Goal: Task Accomplishment & Management: Use online tool/utility

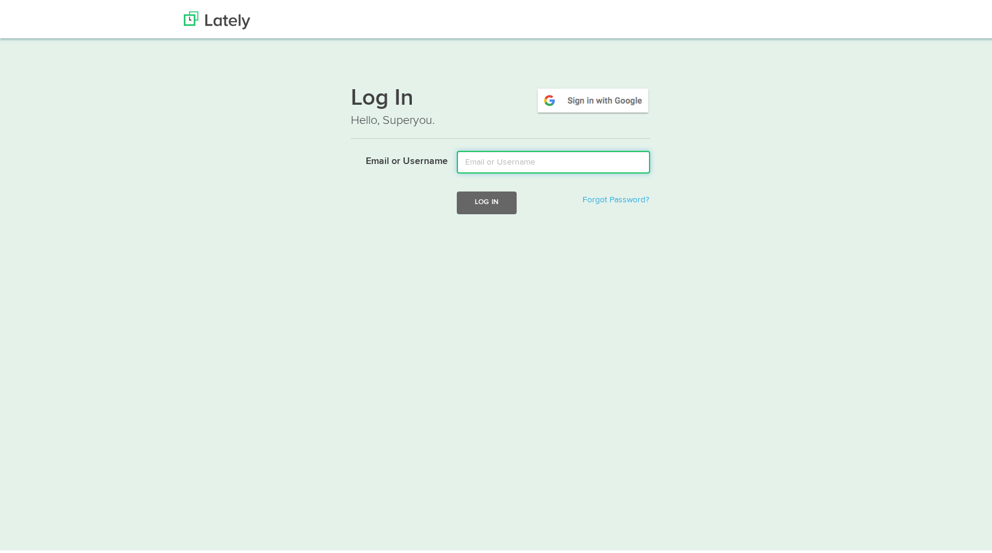
click at [483, 156] on input "Email or Username" at bounding box center [553, 159] width 193 height 23
type input "david@floridariskpartners.com"
click at [494, 200] on button "Log In" at bounding box center [487, 200] width 60 height 22
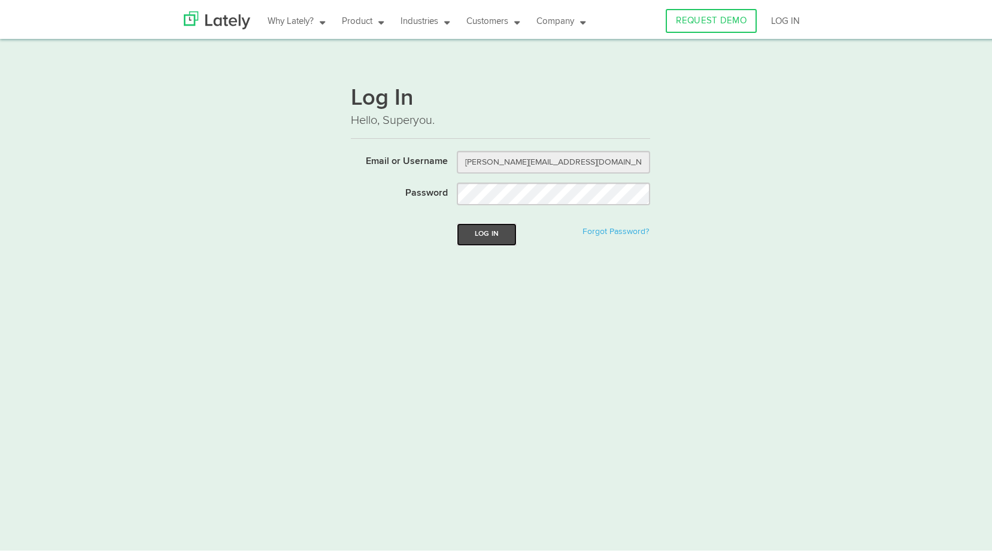
click at [496, 231] on button "Log In" at bounding box center [487, 232] width 60 height 22
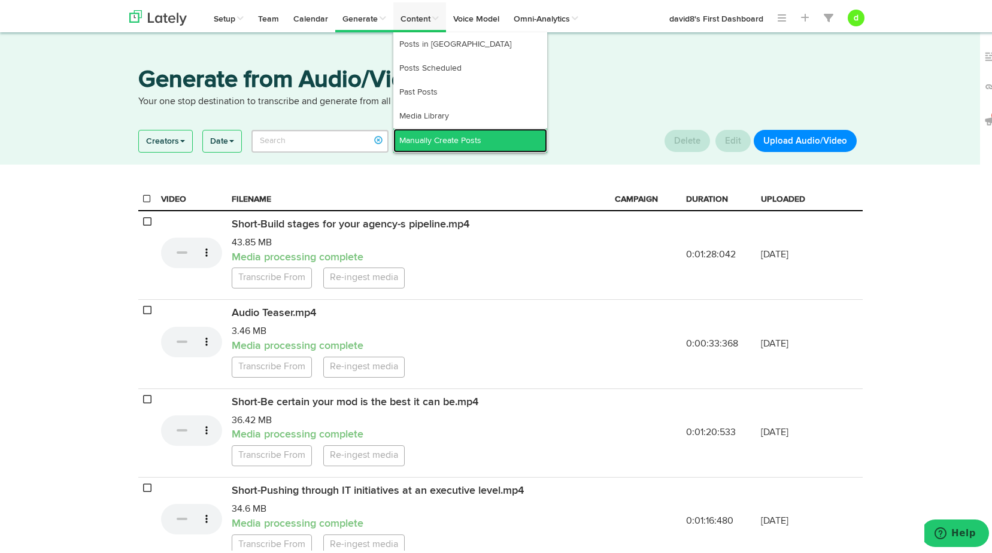
click at [439, 135] on link "Manually Create Posts" at bounding box center [470, 138] width 154 height 24
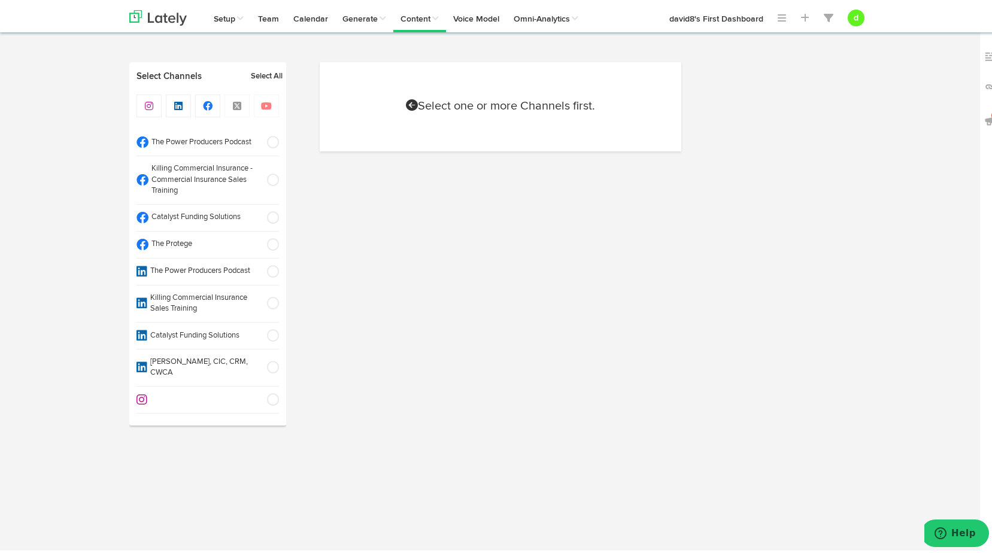
click at [271, 245] on span at bounding box center [269, 242] width 20 height 12
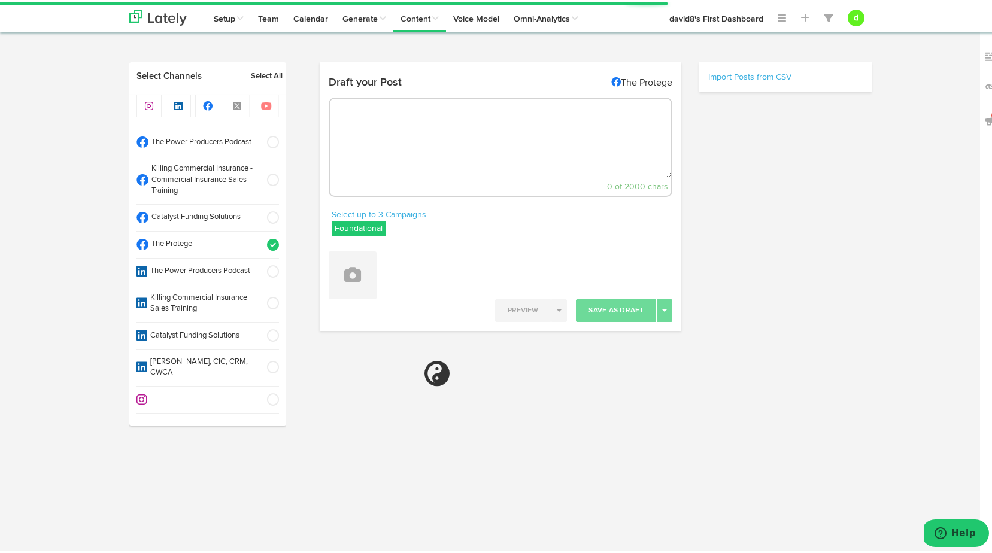
select select "55"
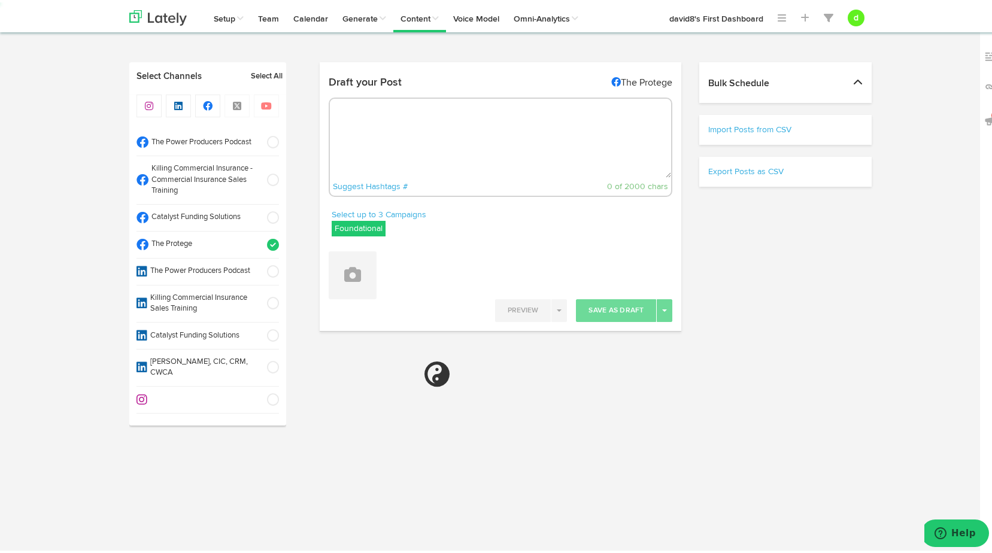
select select "11"
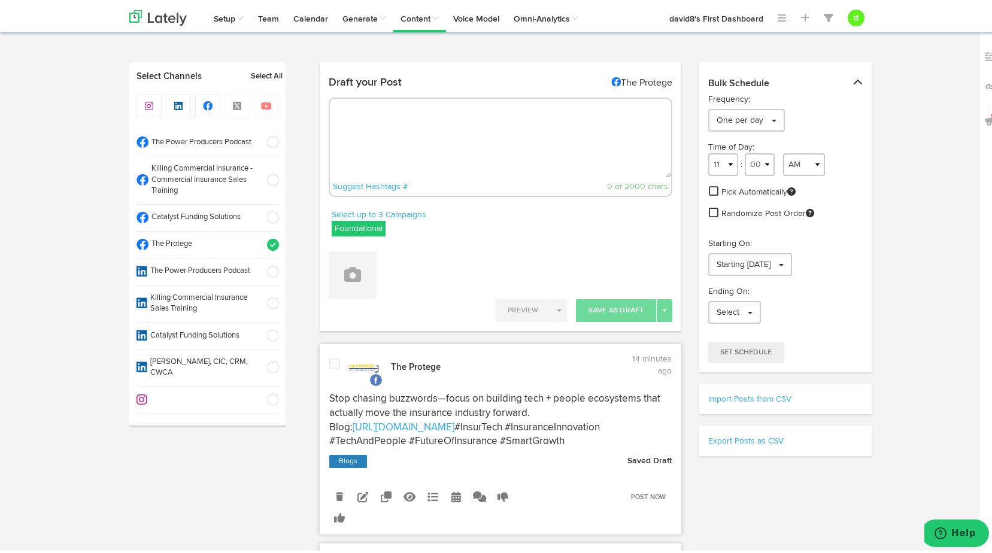
click at [330, 359] on span at bounding box center [334, 362] width 11 height 12
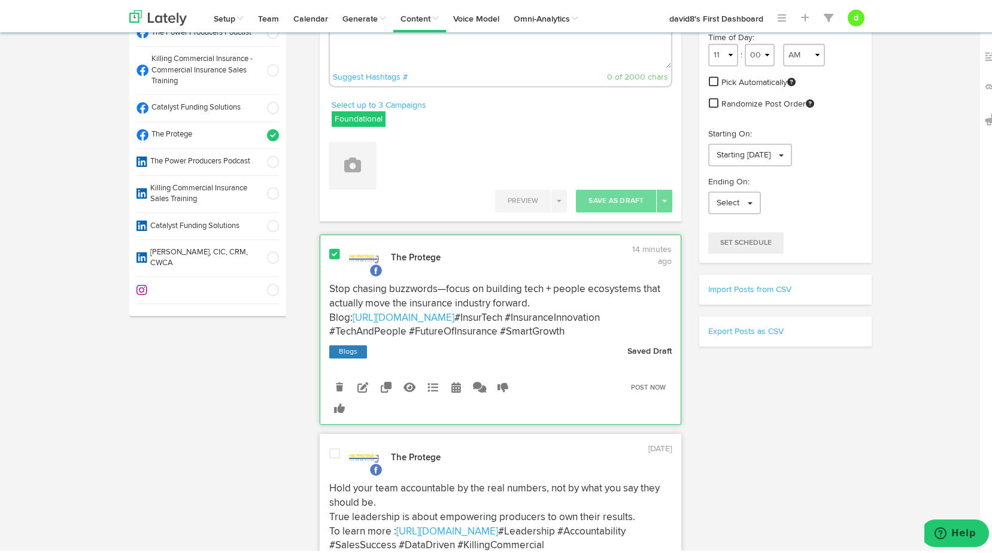
scroll to position [120, 0]
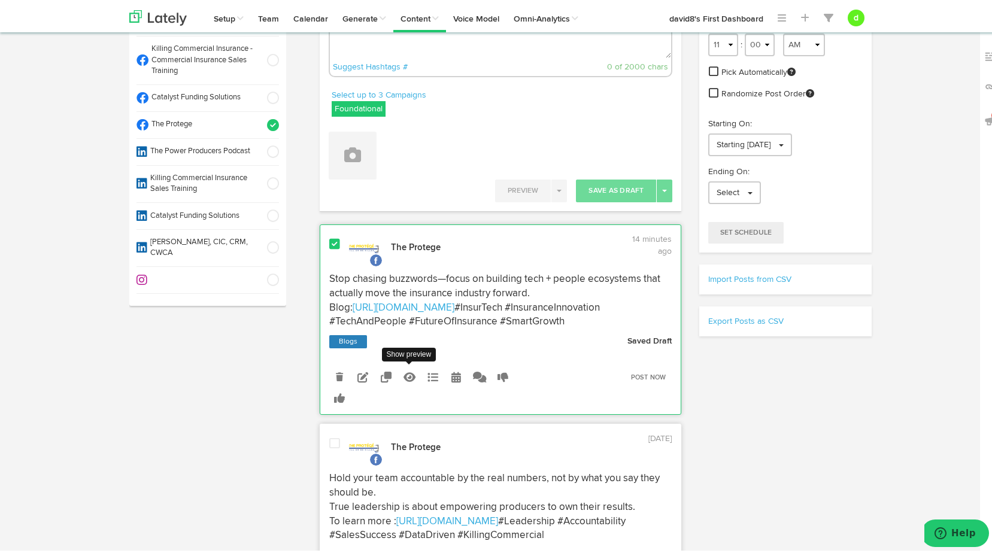
click at [406, 380] on icon at bounding box center [409, 374] width 12 height 11
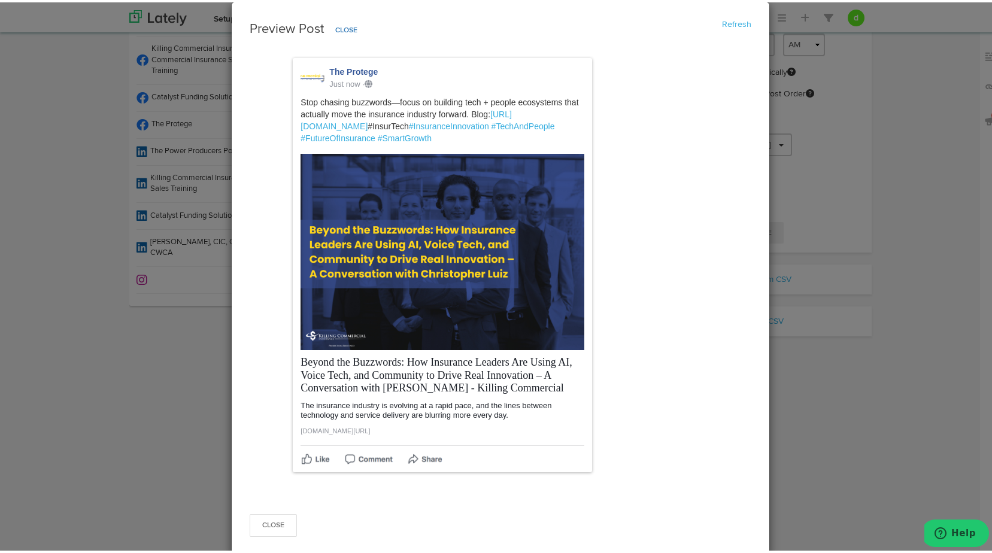
scroll to position [38, 0]
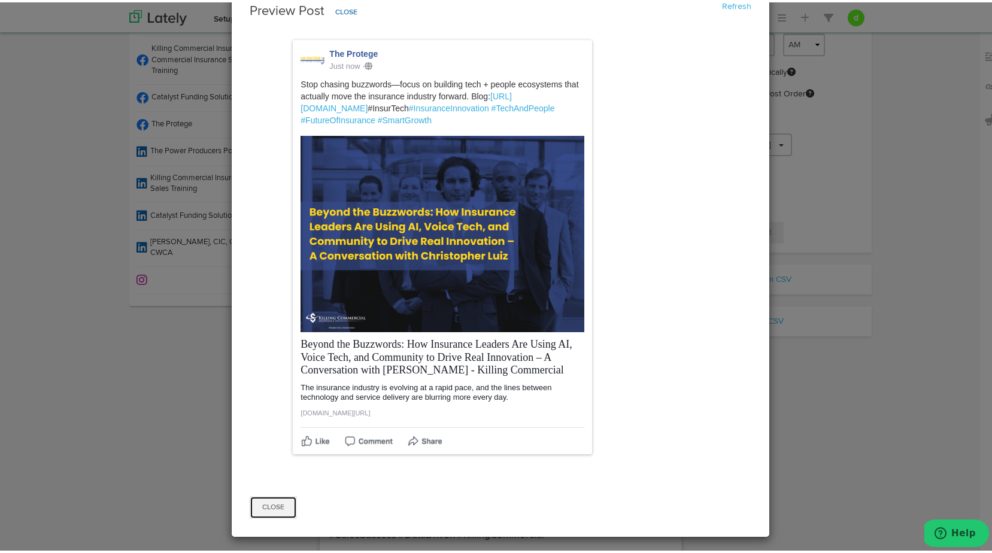
click at [274, 506] on button "Close" at bounding box center [273, 505] width 47 height 23
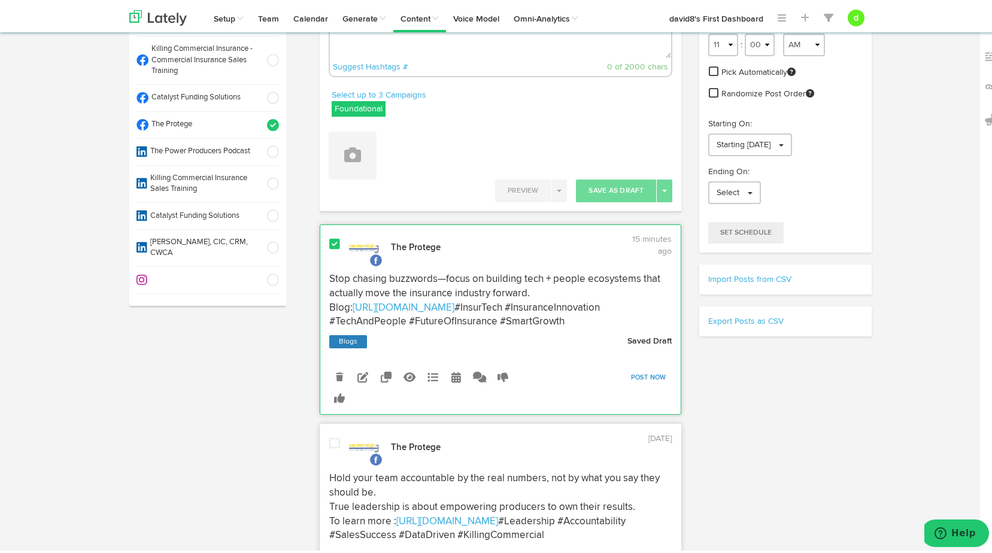
click at [633, 384] on link "Post Now" at bounding box center [648, 375] width 47 height 17
